Goal: Information Seeking & Learning: Learn about a topic

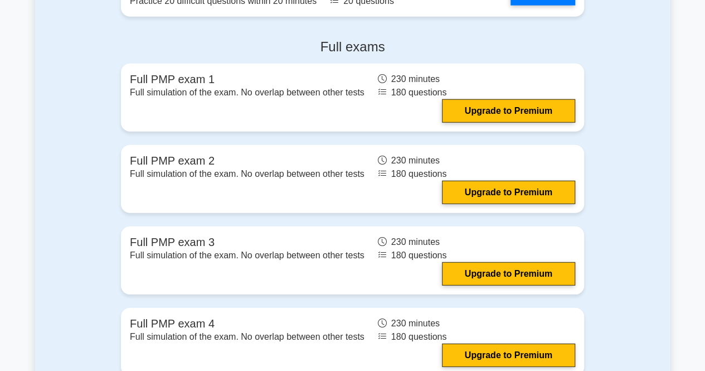
scroll to position [3565, 0]
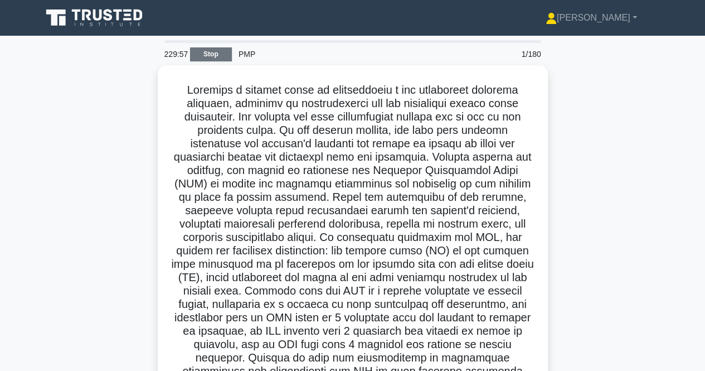
click at [205, 51] on link "Stop" at bounding box center [211, 54] width 42 height 14
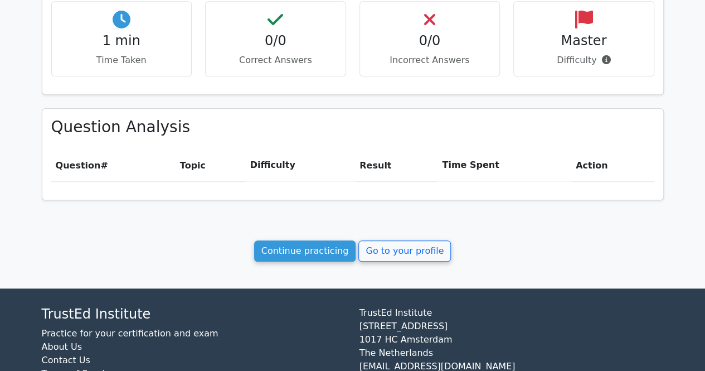
scroll to position [438, 0]
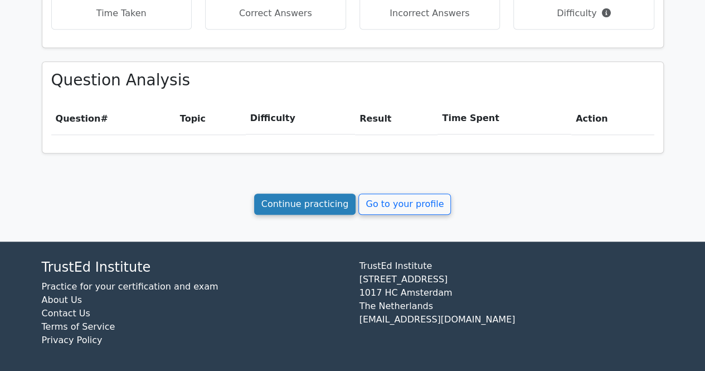
click at [290, 196] on link "Continue practicing" at bounding box center [305, 203] width 102 height 21
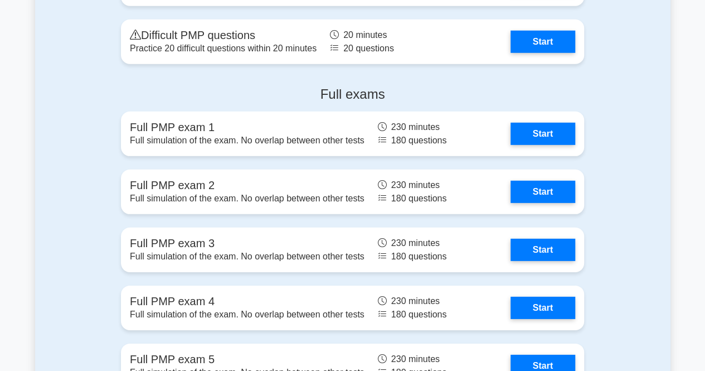
scroll to position [3698, 0]
